Goal: Use online tool/utility: Utilize a website feature to perform a specific function

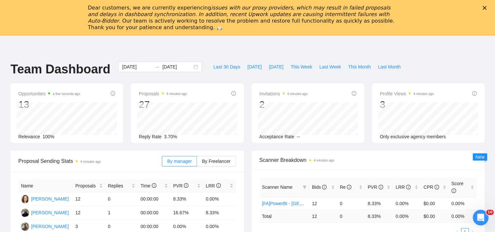
click at [487, 9] on icon "Close" at bounding box center [485, 8] width 4 height 4
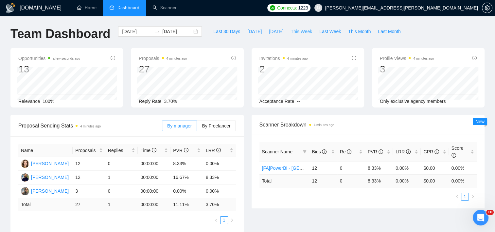
click at [297, 34] on span "This Week" at bounding box center [302, 31] width 22 height 7
type input "2025-08-25"
type input "2025-08-31"
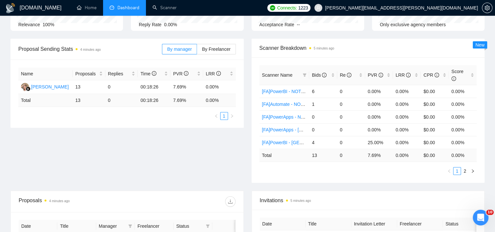
scroll to position [65, 0]
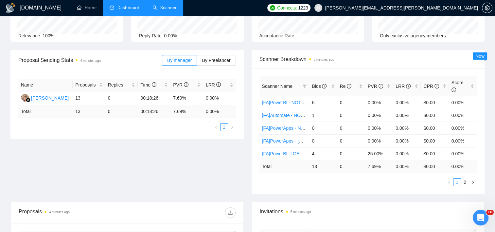
click at [160, 8] on link "Scanner" at bounding box center [165, 8] width 24 height 6
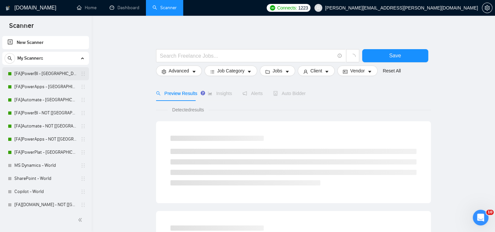
click at [31, 73] on link "[FA]PowerBI - [GEOGRAPHIC_DATA], [GEOGRAPHIC_DATA], [GEOGRAPHIC_DATA]" at bounding box center [45, 73] width 62 height 13
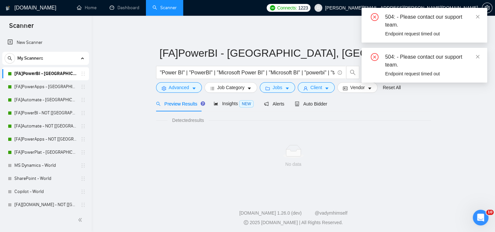
click at [481, 14] on div "504: - Please contact our support team. Endpoint request timed out" at bounding box center [425, 25] width 126 height 35
click at [478, 17] on icon "close" at bounding box center [478, 16] width 5 height 5
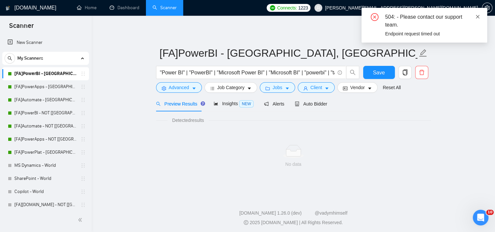
click at [477, 14] on icon "close" at bounding box center [478, 16] width 5 height 5
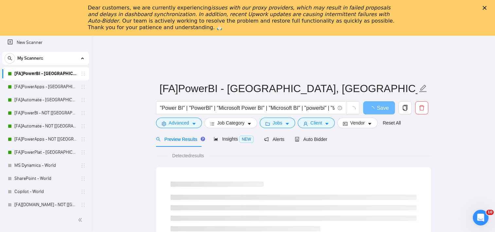
click at [489, 7] on div "Close" at bounding box center [486, 8] width 7 height 4
